Goal: Transaction & Acquisition: Purchase product/service

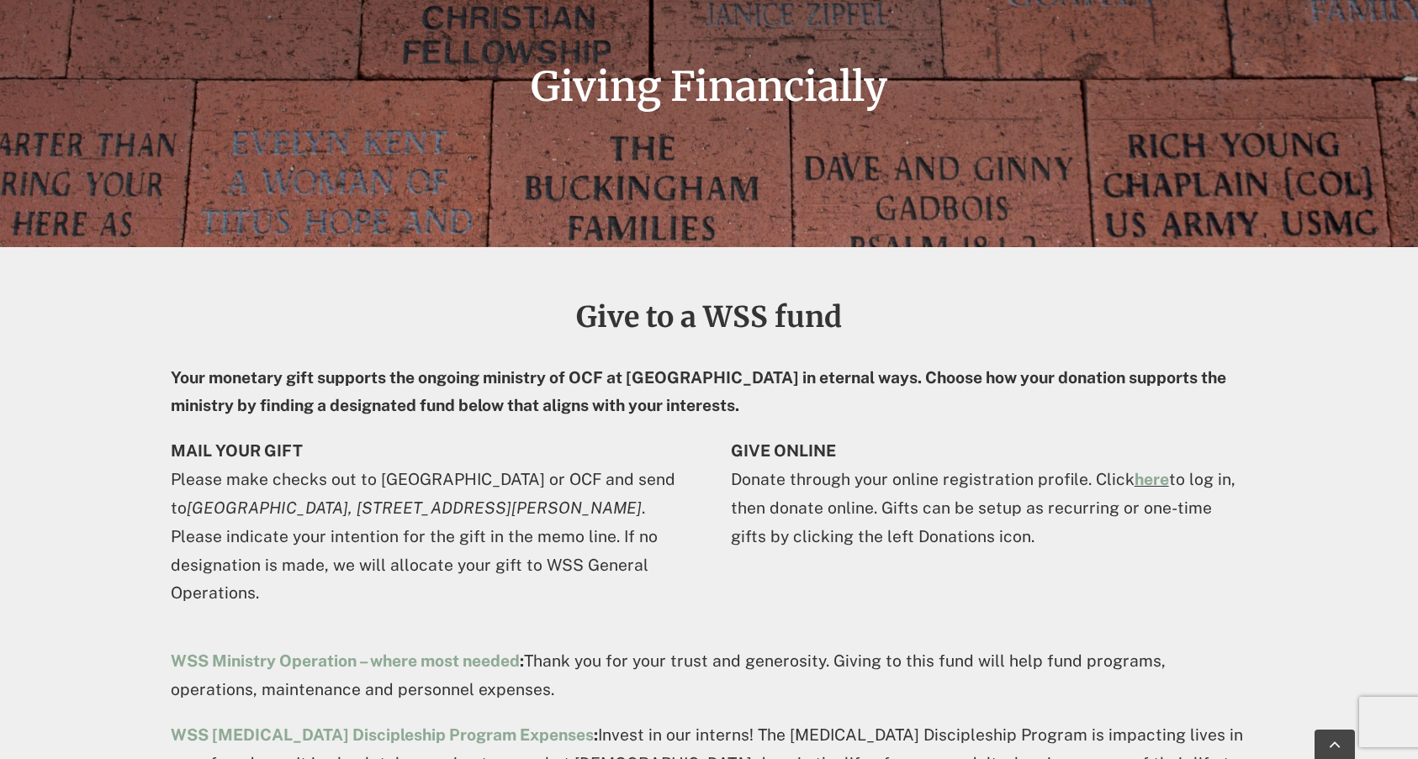
scroll to position [420, 0]
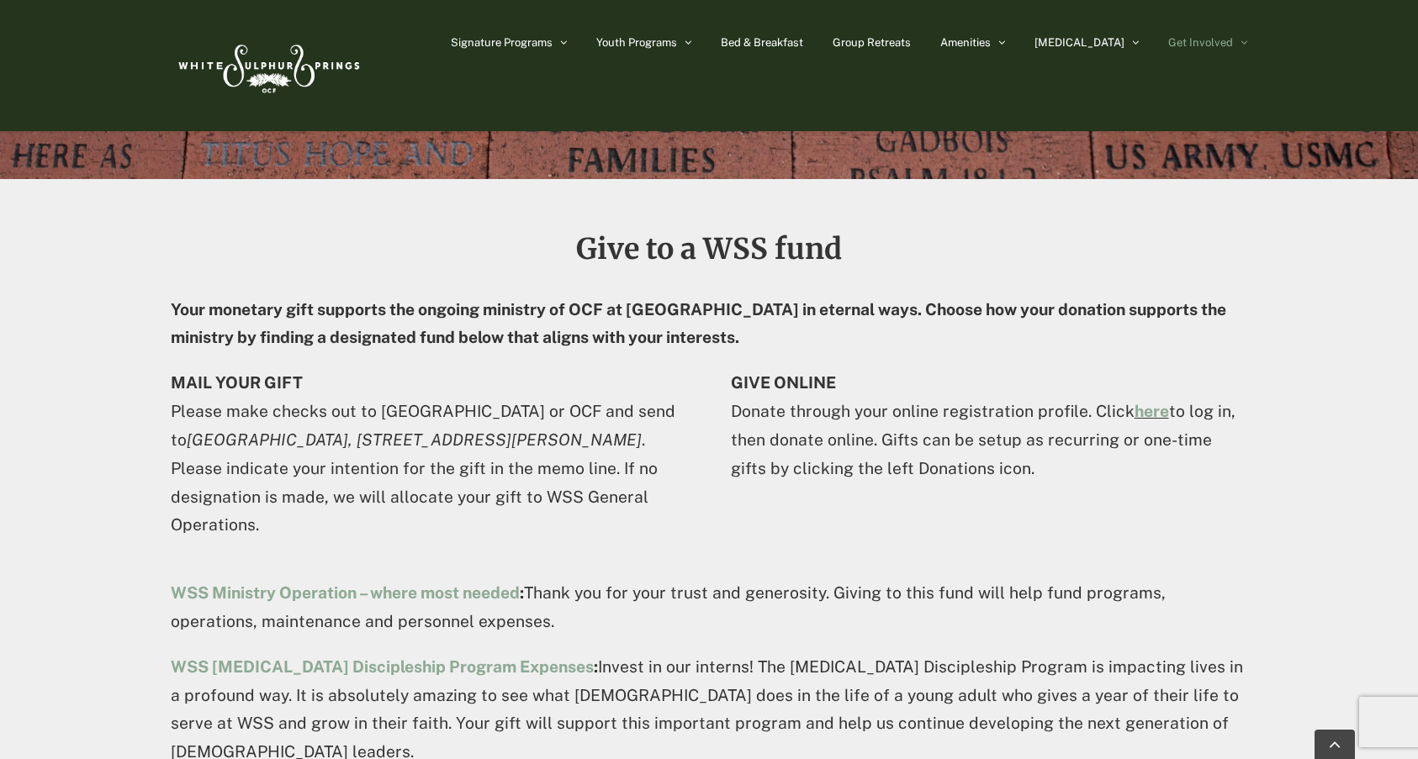
drag, startPoint x: 635, startPoint y: 346, endPoint x: 631, endPoint y: 337, distance: 9.8
click at [631, 337] on strong "Your monetary gift supports the ongoing ministry of OCF at [GEOGRAPHIC_DATA] in…" at bounding box center [698, 323] width 1055 height 47
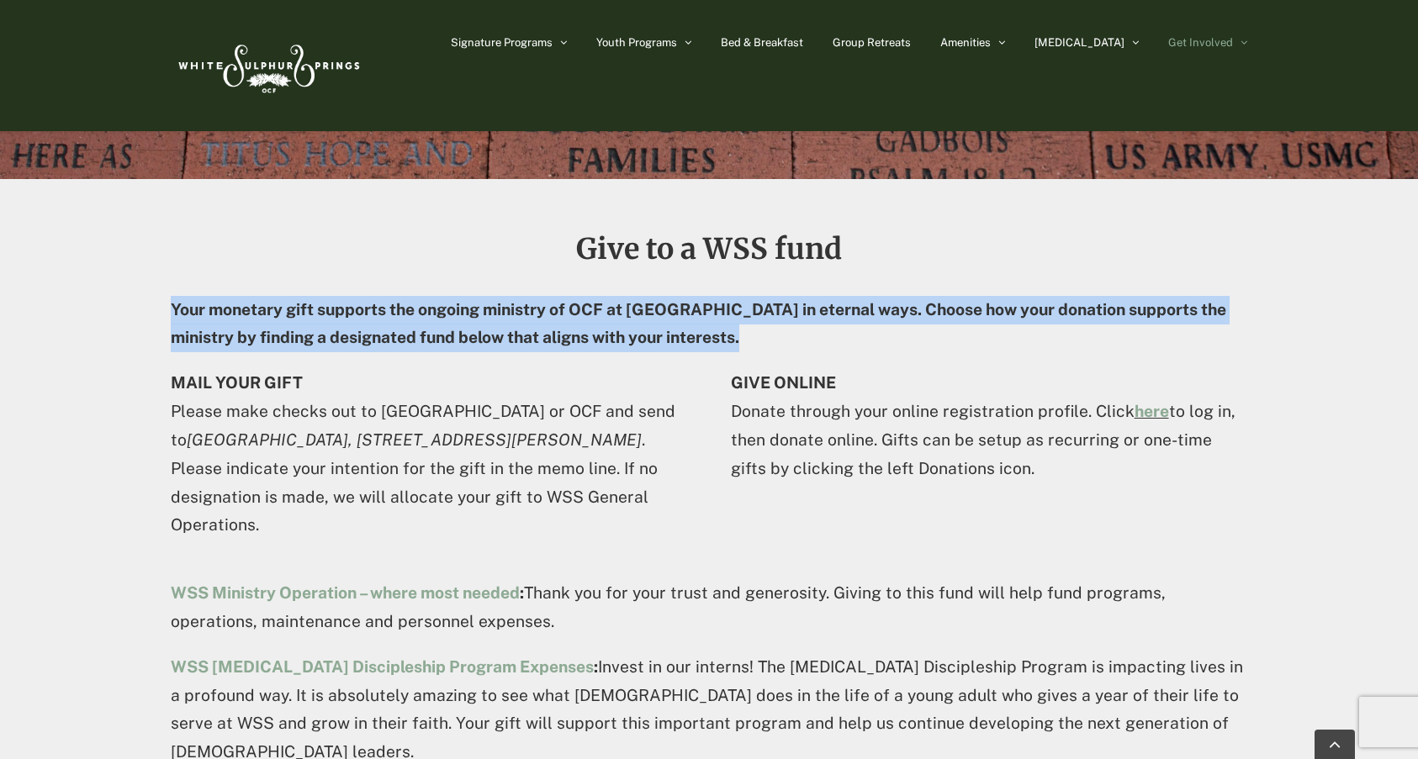
click at [631, 338] on strong "Your monetary gift supports the ongoing ministry of OCF at White Sulphur Spring…" at bounding box center [698, 323] width 1055 height 47
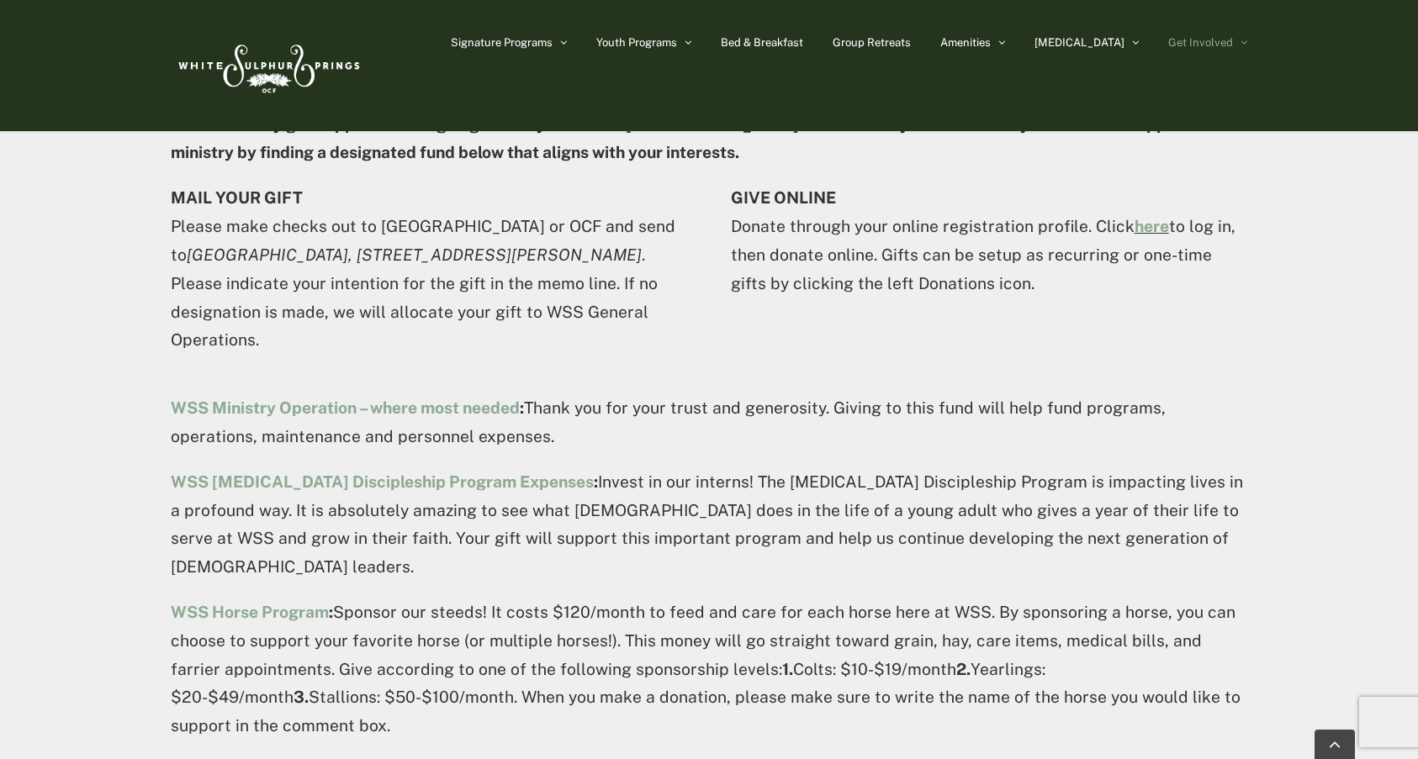
scroll to position [589, 0]
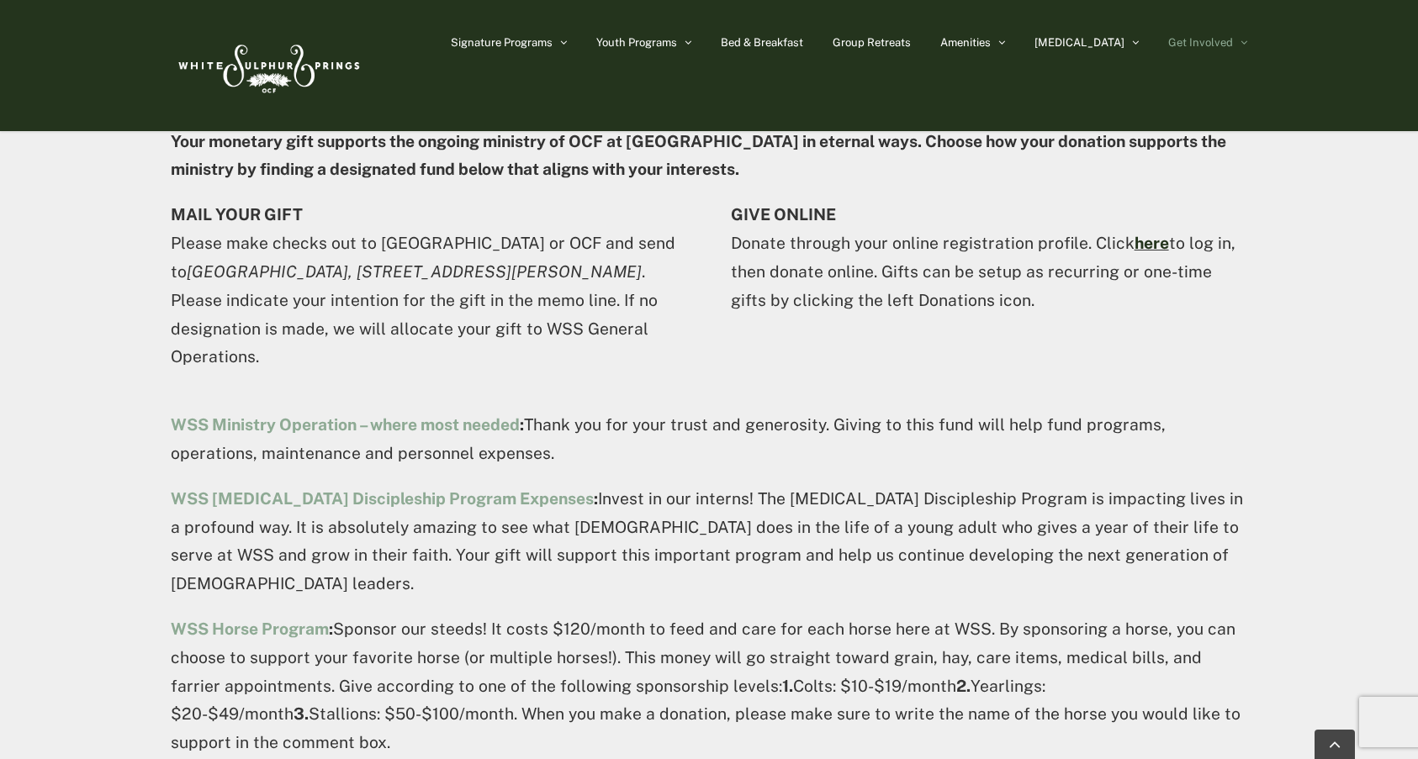
click at [1134, 252] on link "here" at bounding box center [1151, 243] width 34 height 18
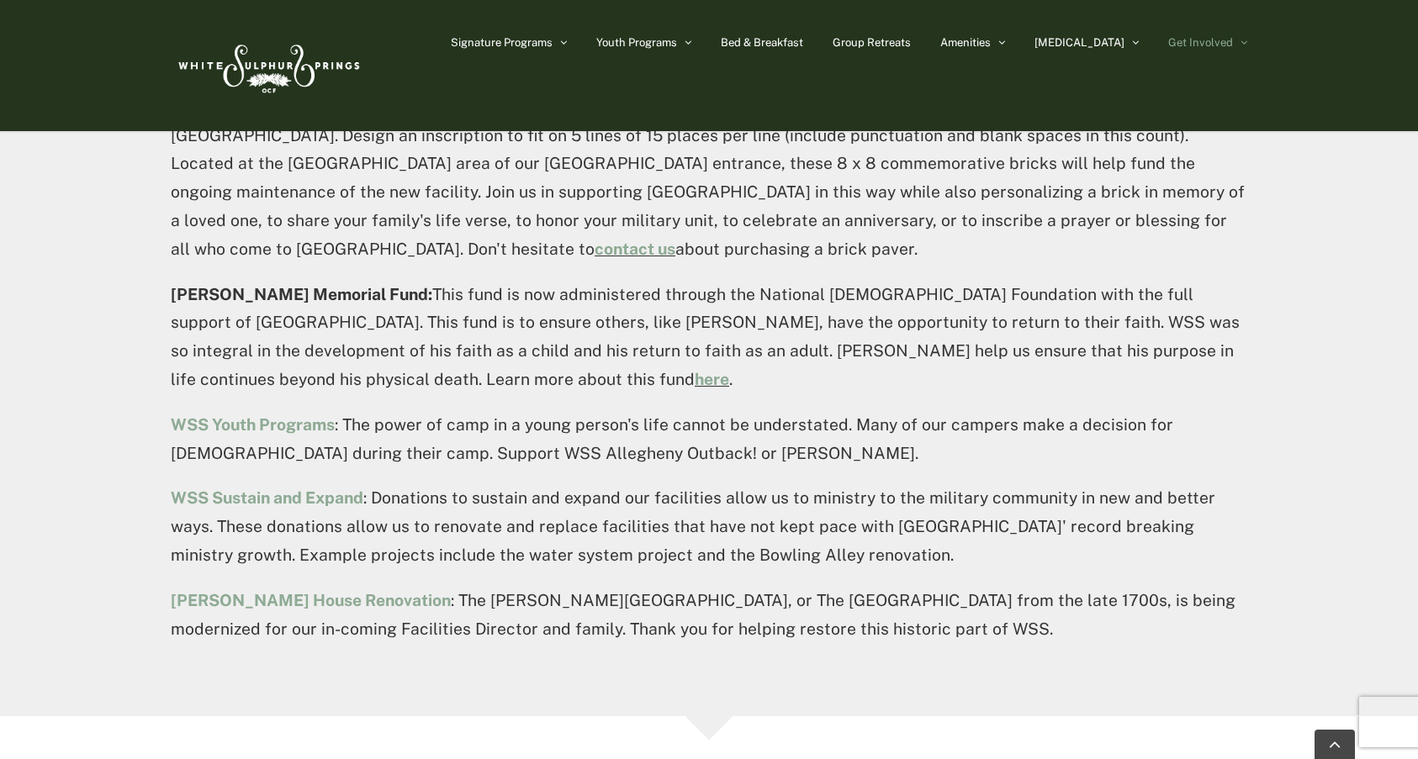
scroll to position [1345, 0]
drag, startPoint x: 673, startPoint y: 225, endPoint x: 679, endPoint y: 241, distance: 18.1
click at [679, 75] on p "WSS Facility Maintenance : Help us take care of our facilities. From maintenanc…" at bounding box center [709, 46] width 1076 height 57
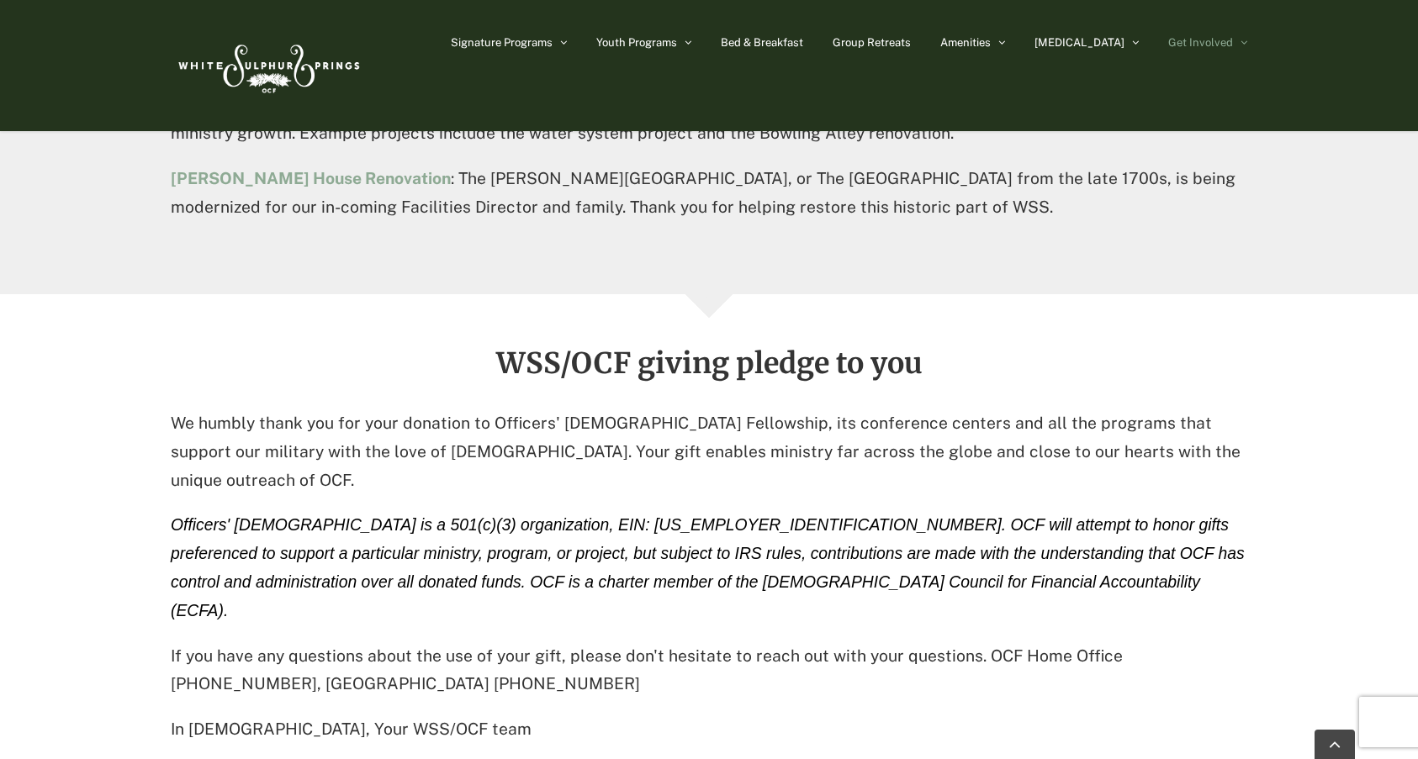
scroll to position [1850, 0]
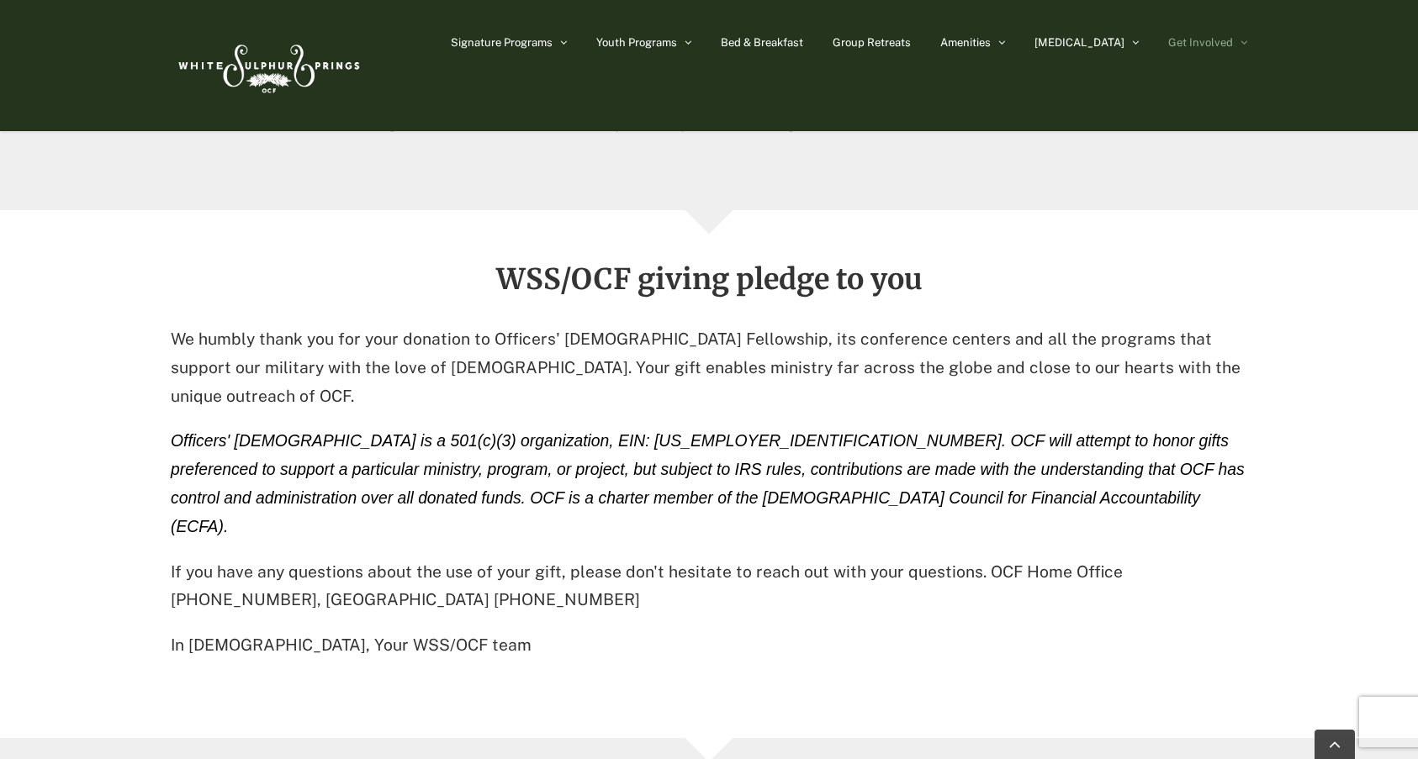
click at [585, 138] on p "Fisher House Renovation : The Fisher House, or The Arlington Inn from the late …" at bounding box center [709, 109] width 1076 height 57
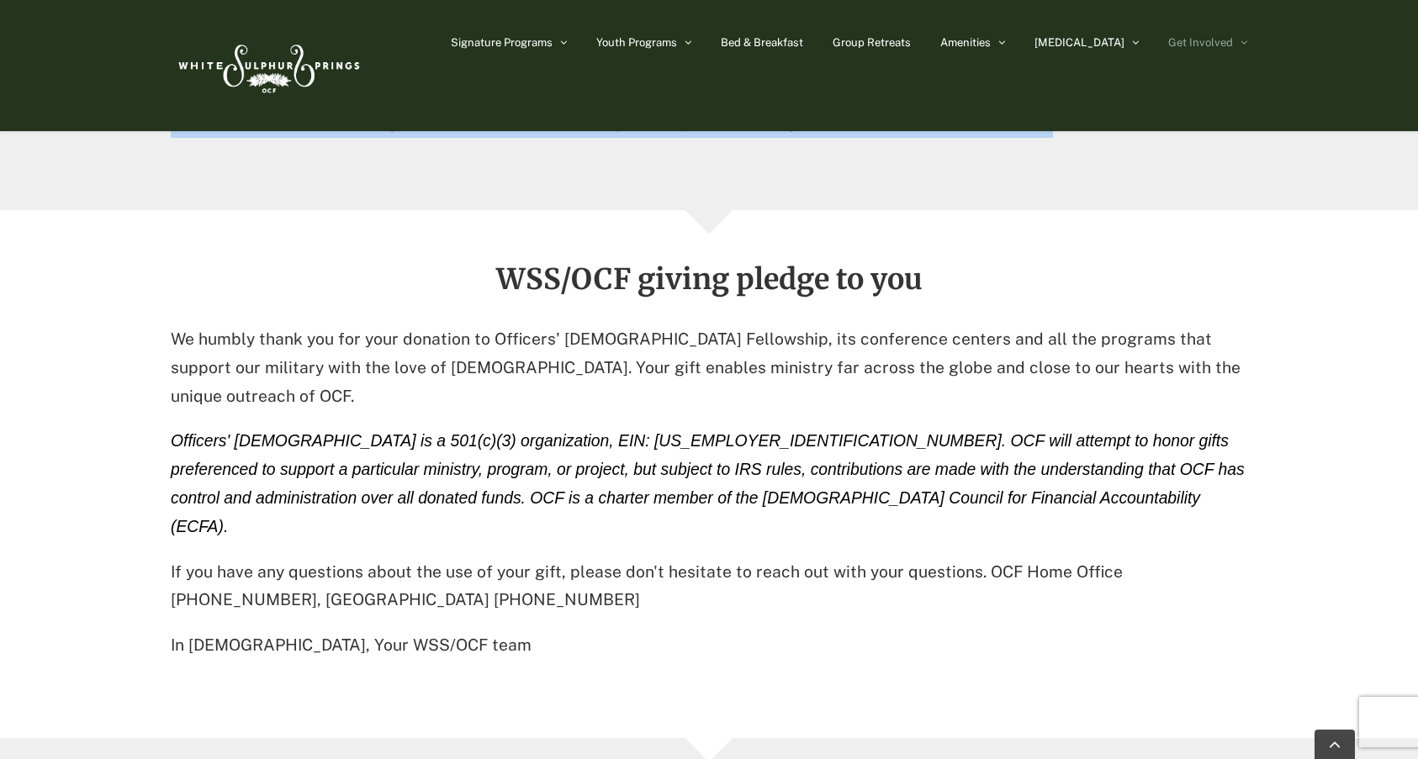
click at [585, 138] on p "Fisher House Renovation : The Fisher House, or The Arlington Inn from the late …" at bounding box center [709, 109] width 1076 height 57
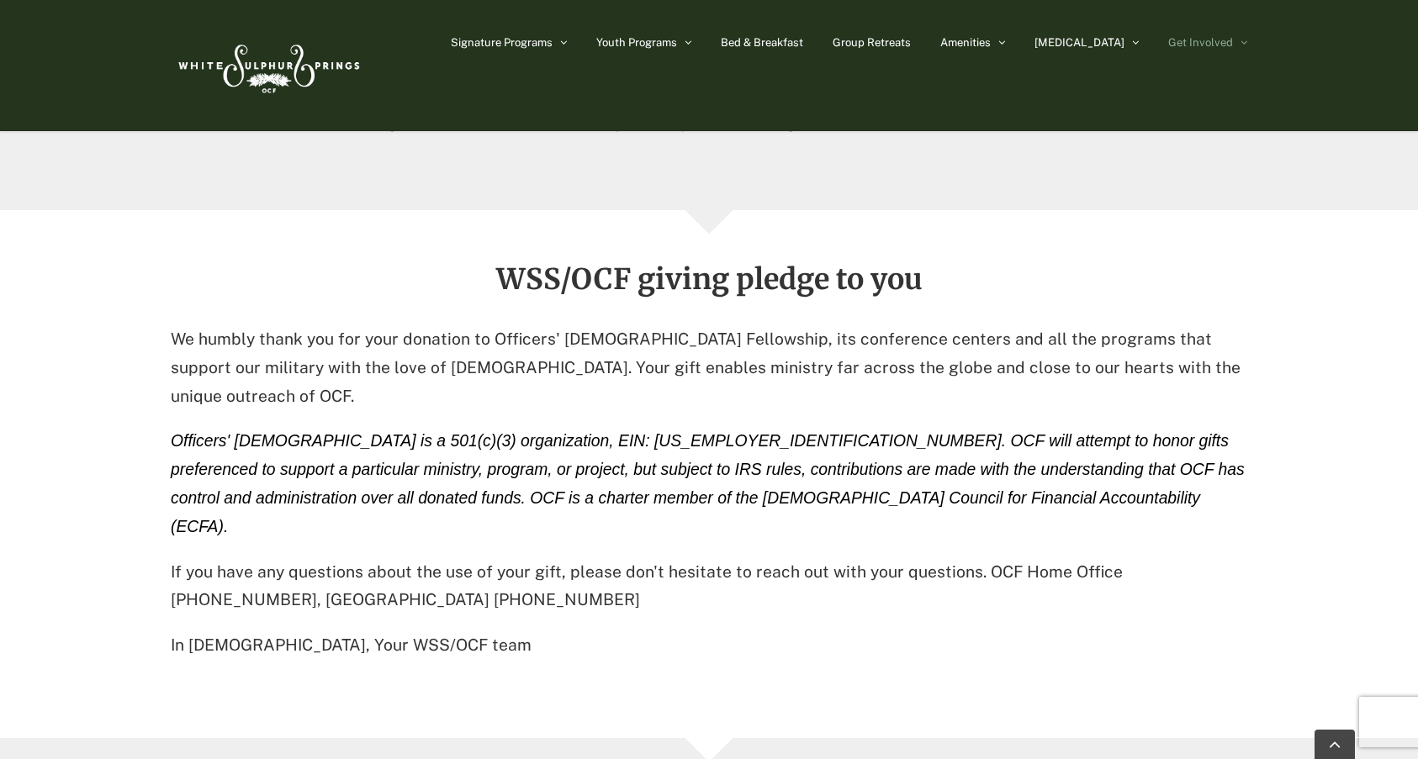
click at [585, 138] on p "Fisher House Renovation : The Fisher House, or The Arlington Inn from the late …" at bounding box center [709, 109] width 1076 height 57
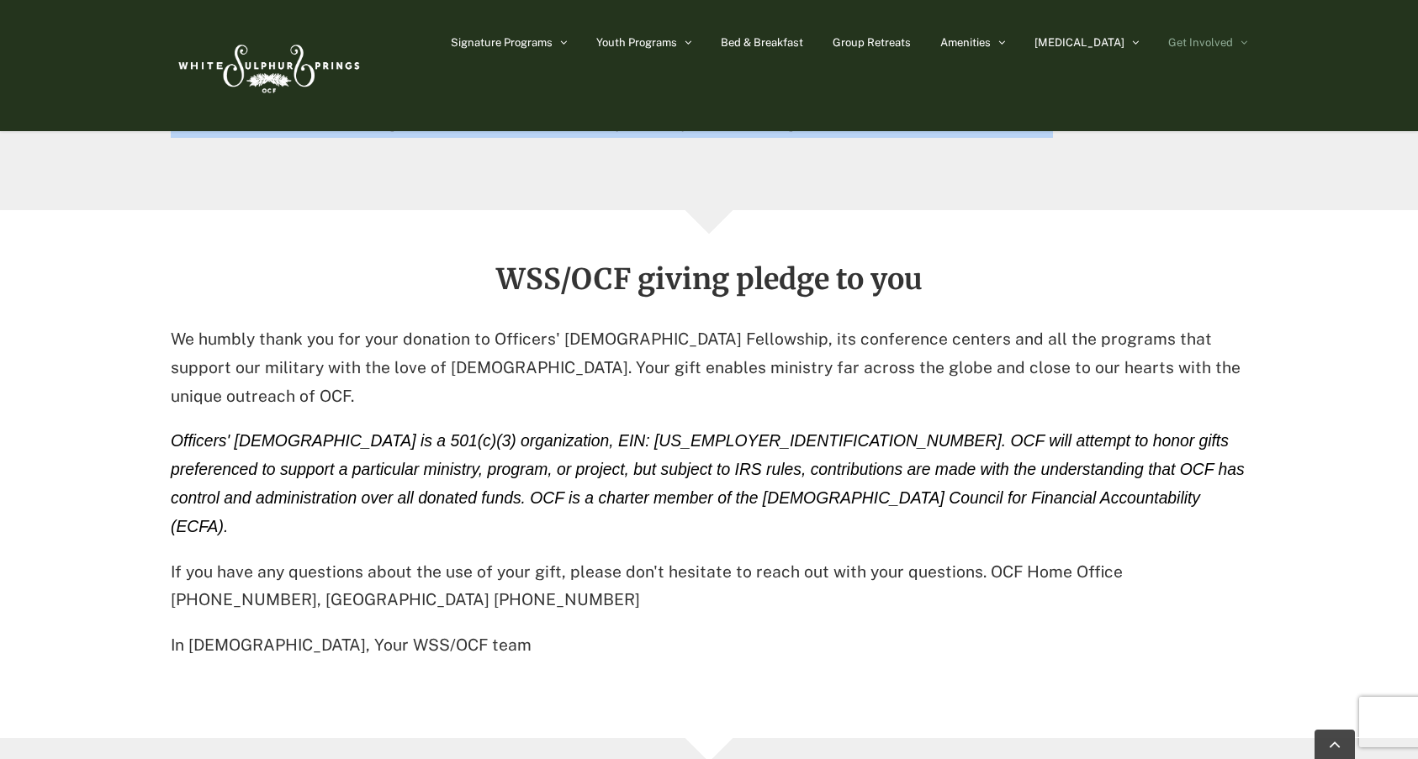
click at [585, 138] on p "Fisher House Renovation : The Fisher House, or The Arlington Inn from the late …" at bounding box center [709, 109] width 1076 height 57
click at [565, 138] on p "Fisher House Renovation : The Fisher House, or The Arlington Inn from the late …" at bounding box center [709, 109] width 1076 height 57
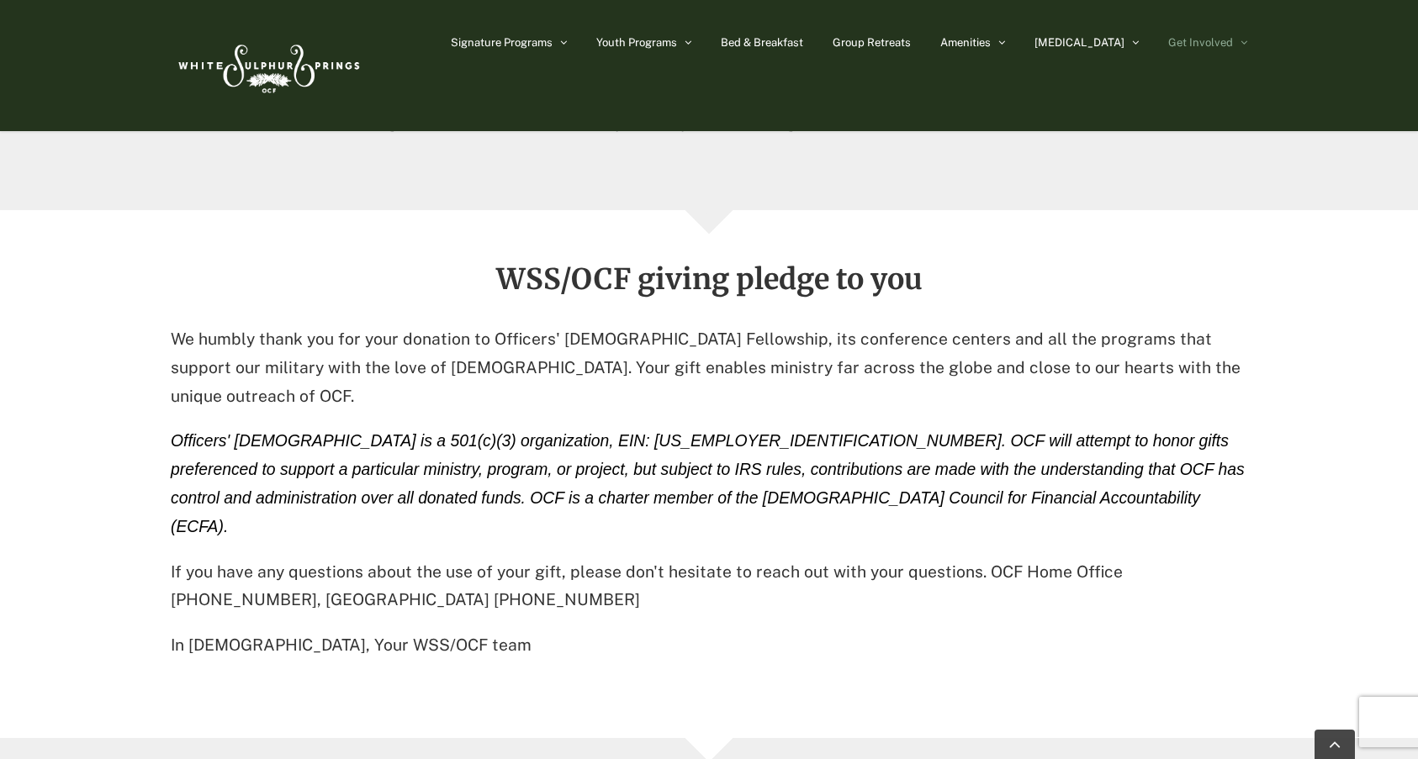
click at [729, 138] on p "Fisher House Renovation : The Fisher House, or The Arlington Inn from the late …" at bounding box center [709, 109] width 1076 height 57
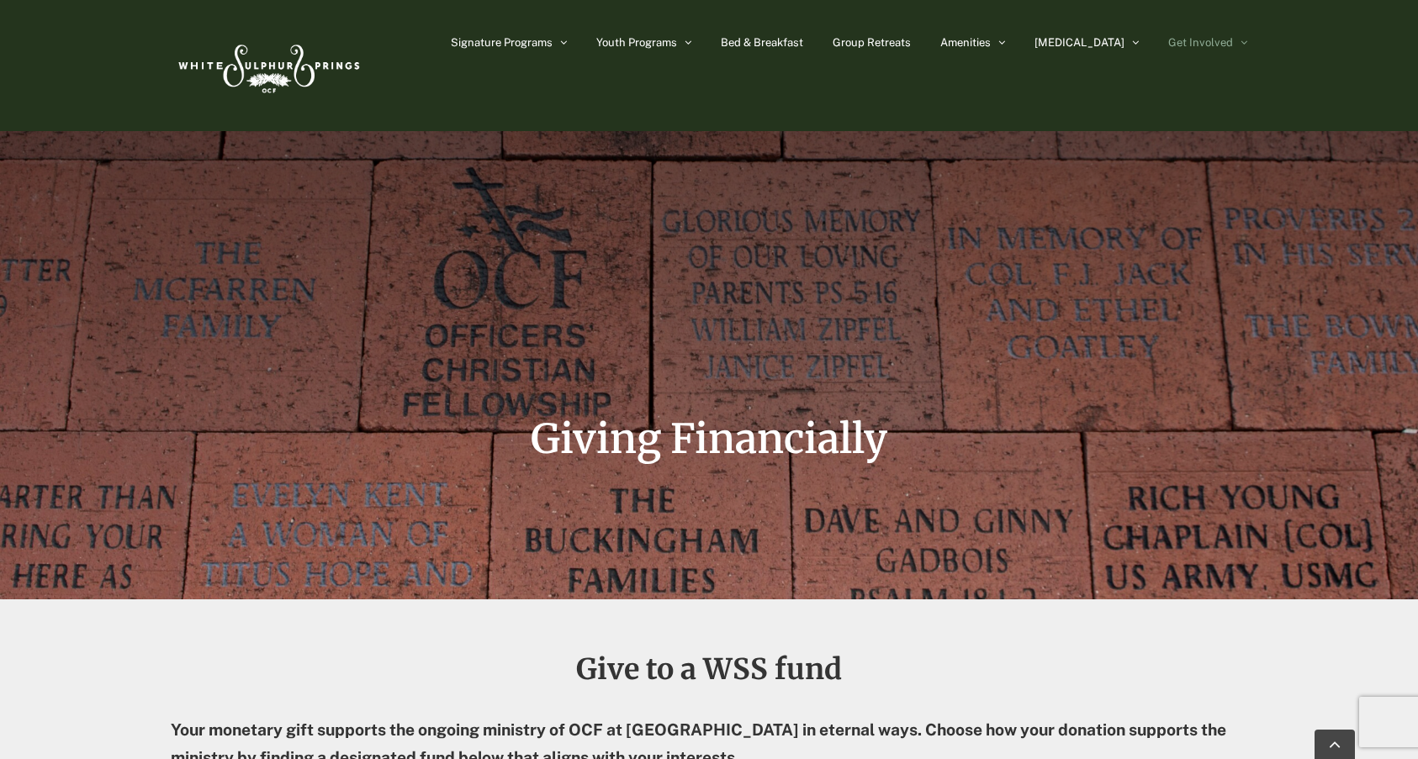
scroll to position [1850, 0]
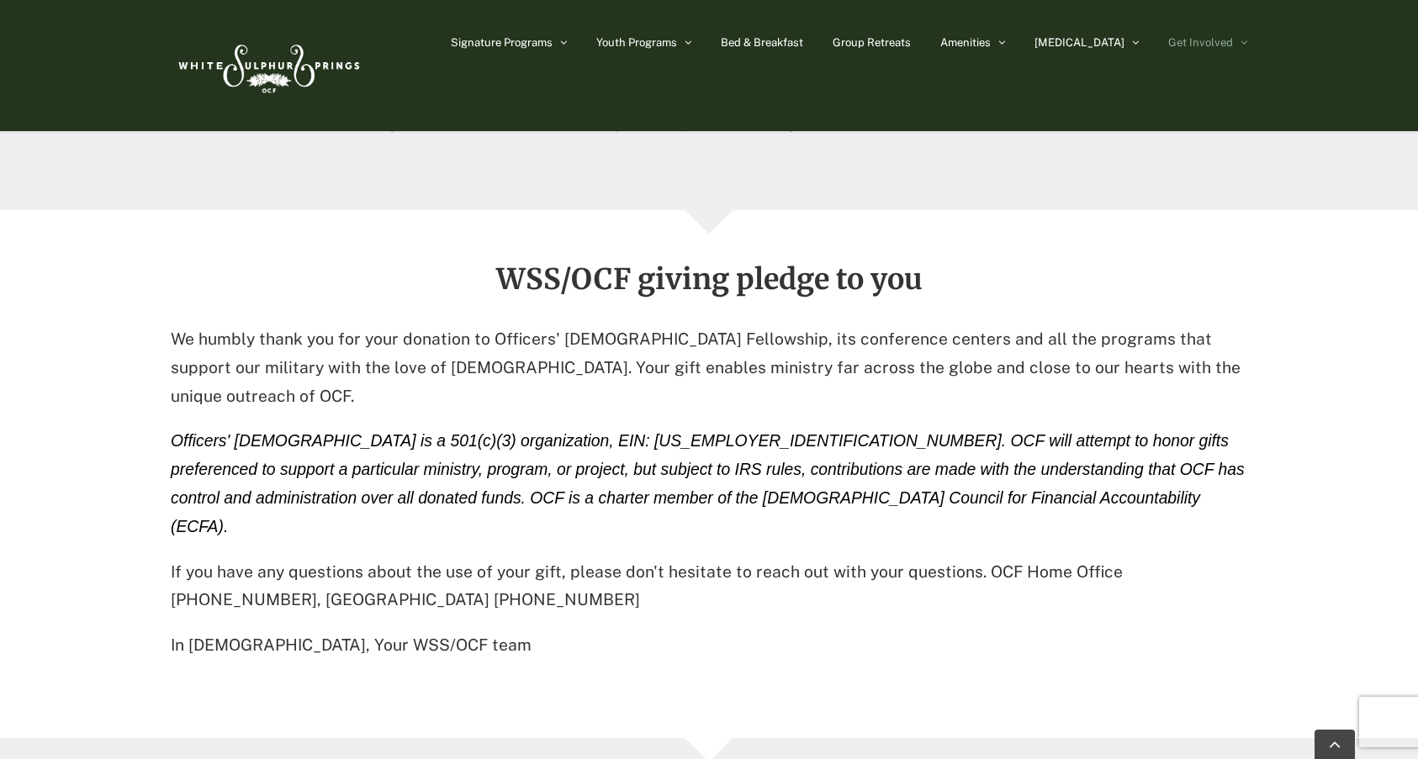
drag, startPoint x: 726, startPoint y: 421, endPoint x: 714, endPoint y: 413, distance: 15.2
drag, startPoint x: 714, startPoint y: 413, endPoint x: 897, endPoint y: 478, distance: 194.4
click at [897, 138] on p "Fisher House Renovation : The Fisher House, or The Arlington Inn from the late …" at bounding box center [709, 109] width 1076 height 57
drag, startPoint x: 984, startPoint y: 491, endPoint x: 821, endPoint y: 399, distance: 187.1
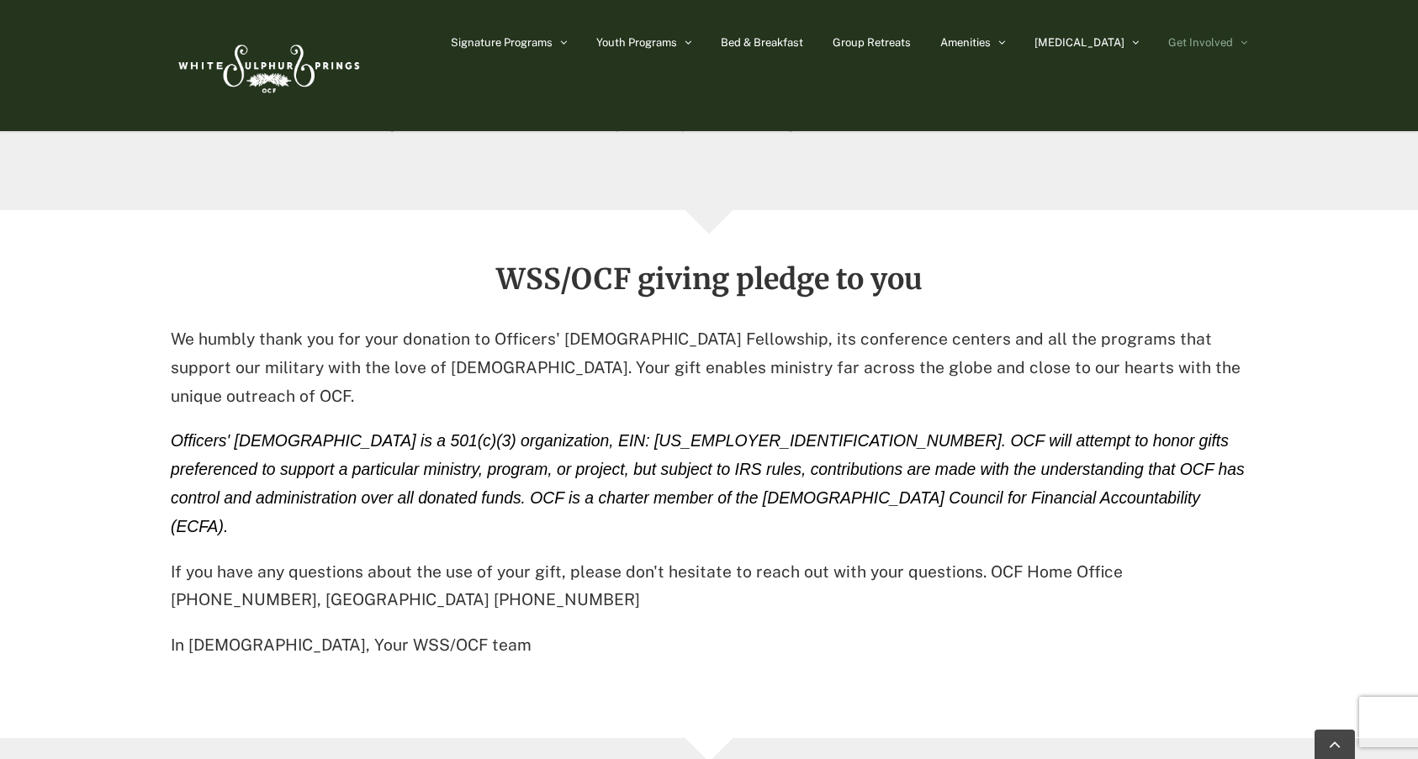
click at [821, 63] on p "WSS Sustain and Expand : Donations to sustain and expand our facilities allow u…" at bounding box center [709, 20] width 1076 height 85
click at [971, 63] on p "WSS Sustain and Expand : Donations to sustain and expand our facilities allow u…" at bounding box center [709, 20] width 1076 height 85
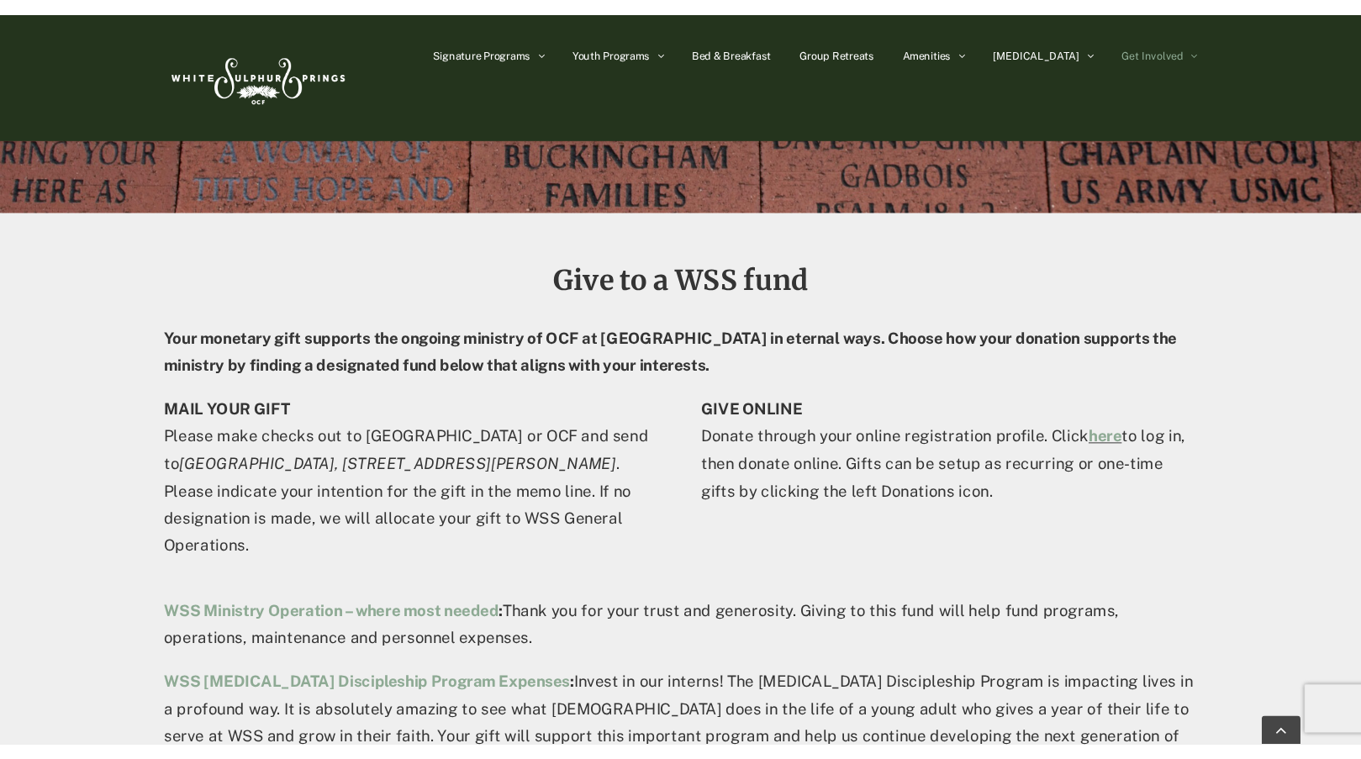
scroll to position [336, 0]
